Goal: Transaction & Acquisition: Purchase product/service

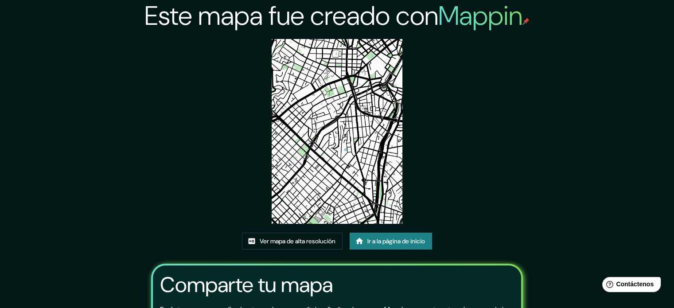
click at [320, 42] on img at bounding box center [337, 131] width 131 height 185
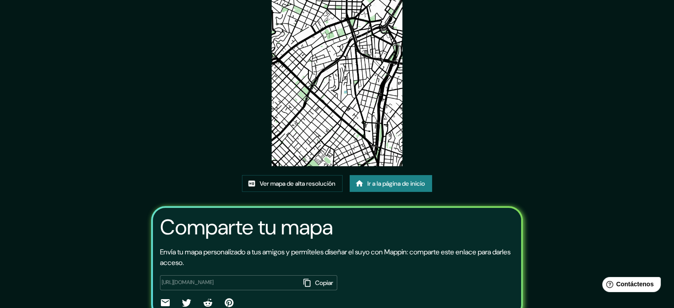
scroll to position [55, 0]
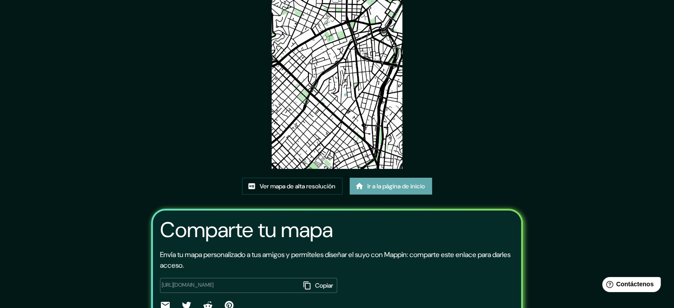
click at [385, 181] on font "Ir a la página de inicio" at bounding box center [396, 186] width 58 height 12
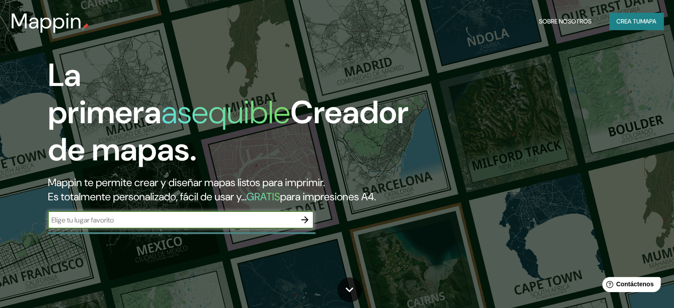
click at [241, 225] on input "text" at bounding box center [172, 220] width 248 height 10
type input "bi"
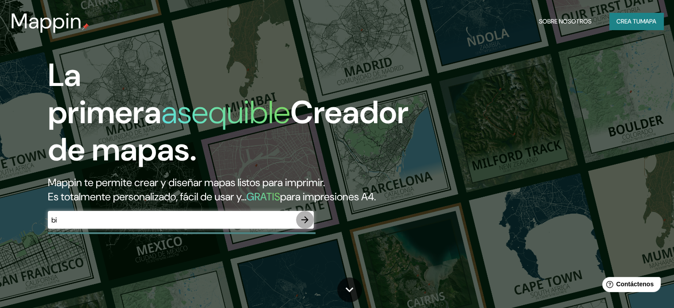
click at [303, 223] on icon "button" at bounding box center [304, 219] width 7 height 7
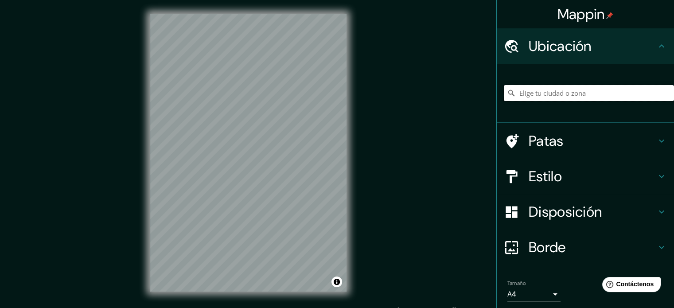
click at [594, 86] on input "Elige tu ciudad o zona" at bounding box center [589, 93] width 170 height 16
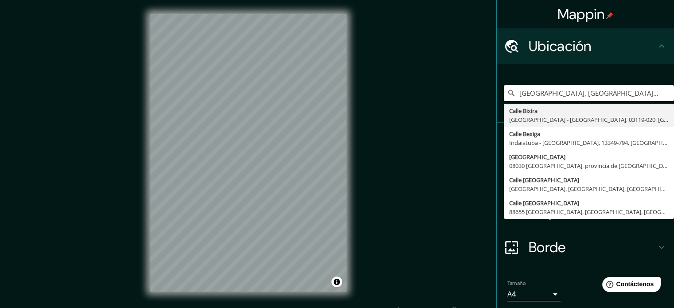
type input "[GEOGRAPHIC_DATA], [GEOGRAPHIC_DATA] - [GEOGRAPHIC_DATA], 03119-020, [GEOGRAPHI…"
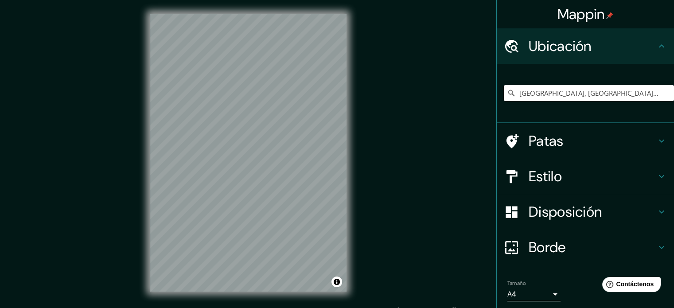
click at [576, 175] on h4 "Estilo" at bounding box center [592, 176] width 128 height 18
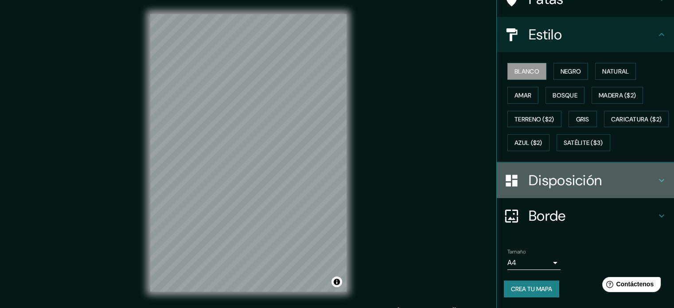
click at [559, 177] on font "Disposición" at bounding box center [564, 180] width 73 height 19
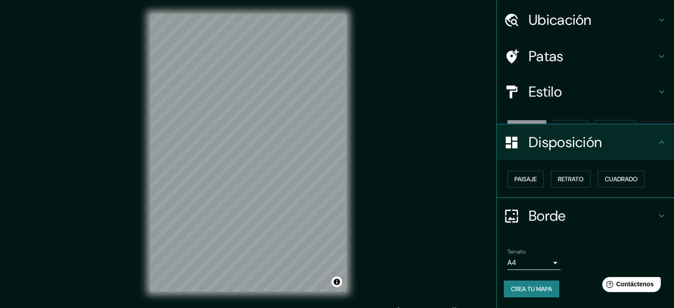
scroll to position [11, 0]
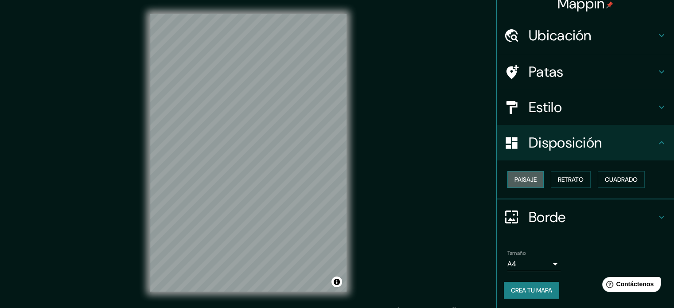
click at [535, 177] on button "Paisaje" at bounding box center [525, 179] width 36 height 17
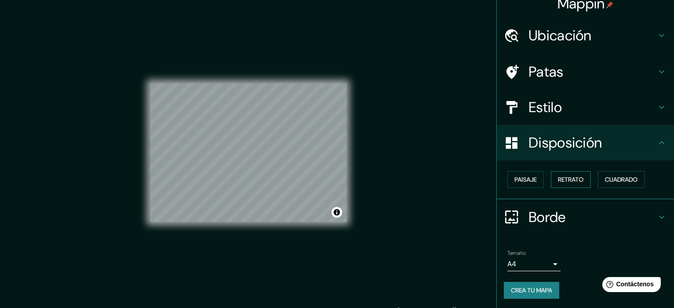
click at [562, 178] on font "Retrato" at bounding box center [571, 179] width 26 height 8
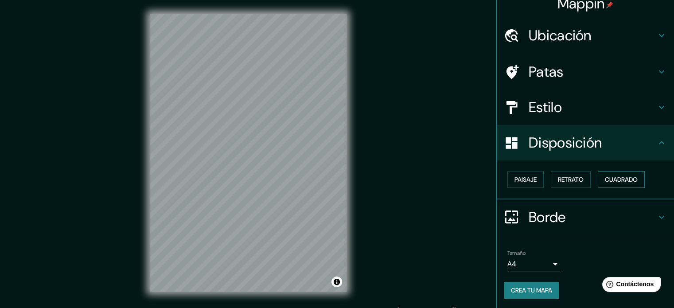
click at [602, 173] on button "Cuadrado" at bounding box center [621, 179] width 47 height 17
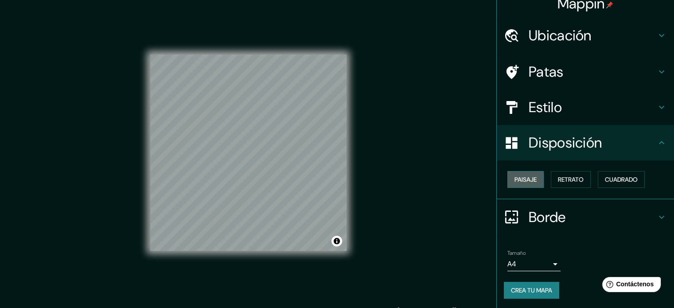
click at [514, 176] on font "Paisaje" at bounding box center [525, 179] width 22 height 8
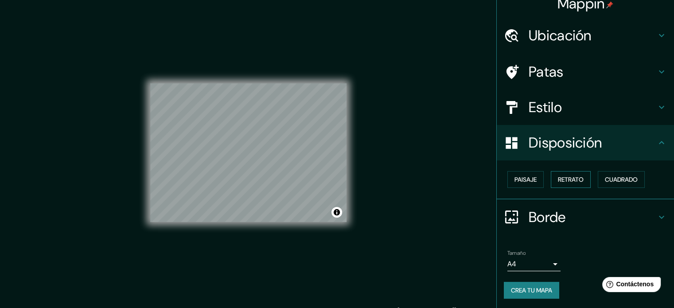
click at [574, 175] on font "Retrato" at bounding box center [571, 179] width 26 height 8
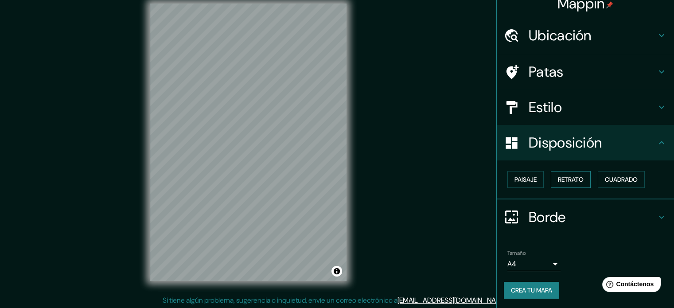
scroll to position [12, 0]
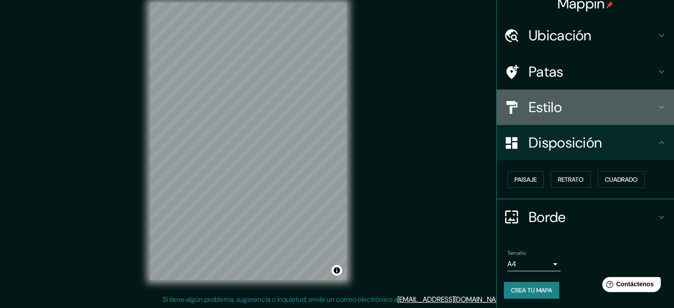
click at [553, 105] on font "Estilo" at bounding box center [544, 107] width 33 height 19
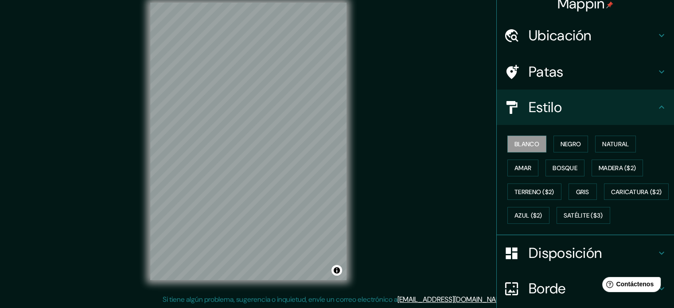
click at [566, 59] on div "Patas" at bounding box center [585, 71] width 177 height 35
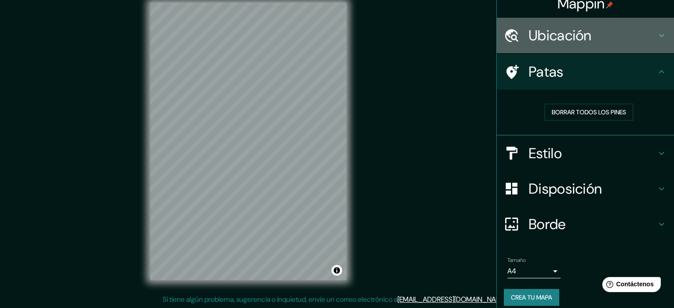
click at [577, 27] on font "Ubicación" at bounding box center [559, 35] width 63 height 19
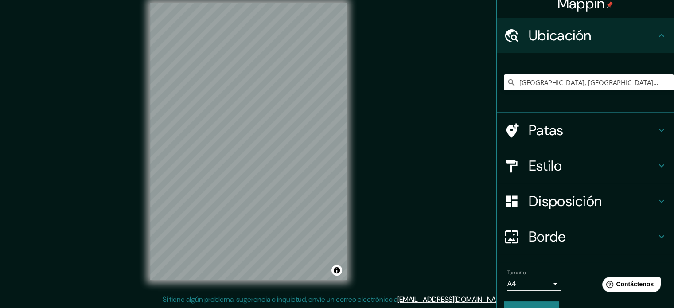
click at [563, 132] on h4 "Patas" at bounding box center [592, 130] width 128 height 18
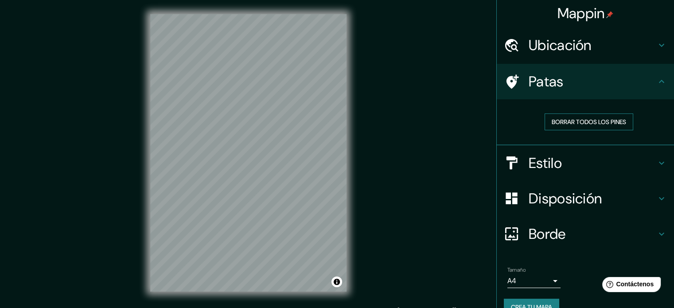
scroll to position [0, 0]
click at [602, 45] on h4 "Ubicación" at bounding box center [592, 46] width 128 height 18
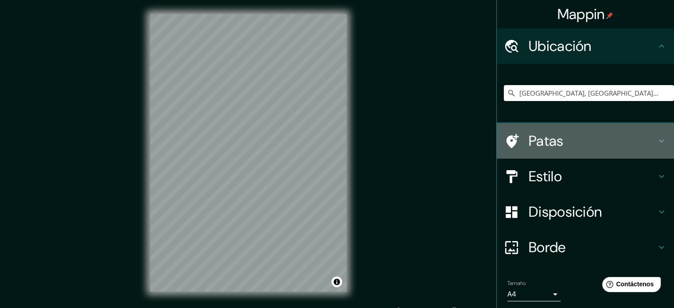
click at [585, 140] on h4 "Patas" at bounding box center [592, 141] width 128 height 18
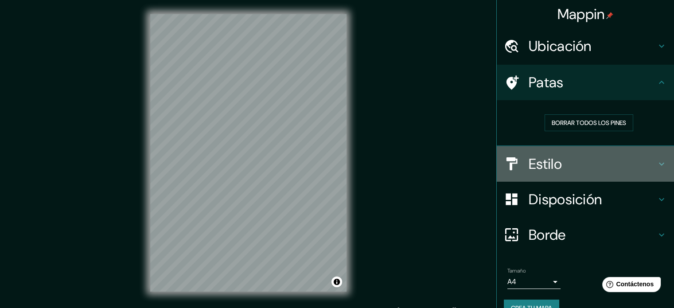
click at [579, 165] on h4 "Estilo" at bounding box center [592, 164] width 128 height 18
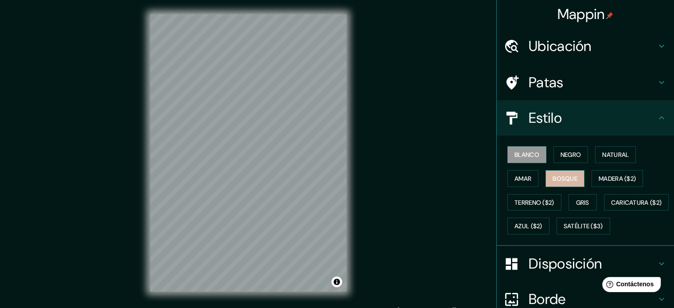
click at [573, 174] on button "Bosque" at bounding box center [564, 178] width 39 height 17
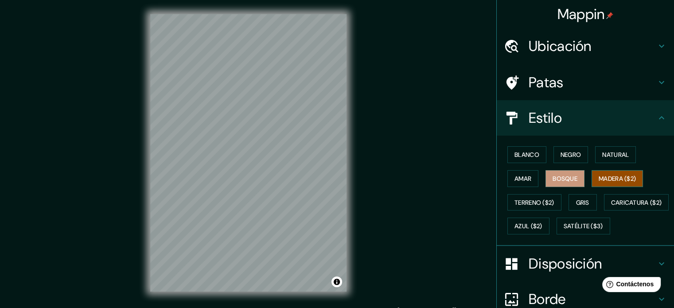
click at [620, 175] on font "Madera ($2)" at bounding box center [616, 179] width 37 height 8
click at [523, 181] on font "Amar" at bounding box center [522, 179] width 17 height 8
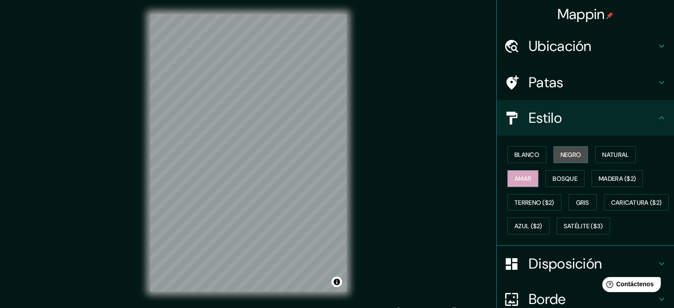
click at [578, 151] on button "Negro" at bounding box center [570, 154] width 35 height 17
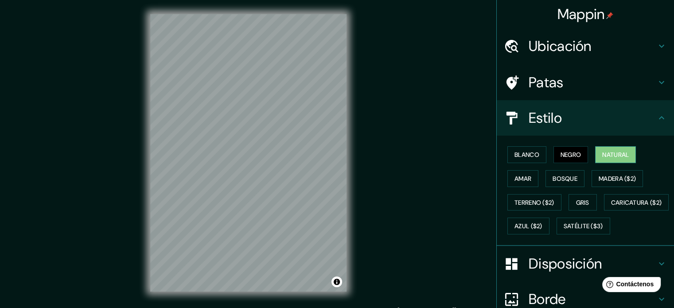
click at [614, 151] on font "Natural" at bounding box center [615, 155] width 27 height 8
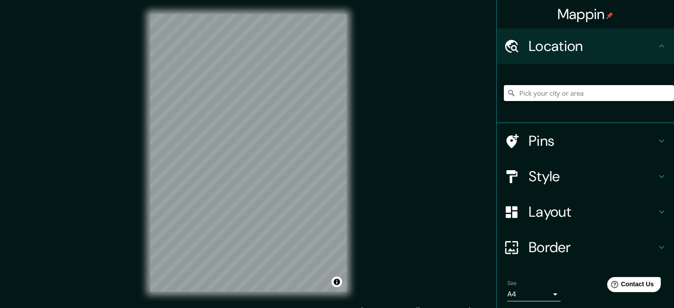
click at [573, 99] on input "Pick your city or area" at bounding box center [589, 93] width 170 height 16
